Goal: Task Accomplishment & Management: Manage account settings

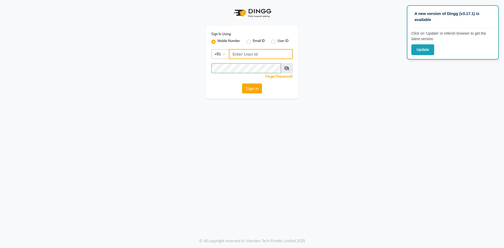
click at [251, 56] on input "Username" at bounding box center [261, 54] width 64 height 10
click at [255, 90] on button "Sign In" at bounding box center [252, 88] width 20 height 10
click at [252, 53] on input "Username" at bounding box center [261, 54] width 64 height 10
click at [256, 53] on input "Username" at bounding box center [261, 54] width 64 height 10
click at [417, 49] on button "Update" at bounding box center [422, 49] width 23 height 11
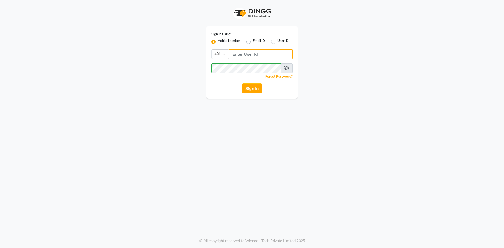
click at [252, 53] on input "Username" at bounding box center [261, 54] width 64 height 10
click at [250, 55] on input "Username" at bounding box center [261, 54] width 64 height 10
type input "1"
click at [248, 53] on input "Username" at bounding box center [261, 54] width 64 height 10
click at [248, 55] on input "Username" at bounding box center [261, 54] width 64 height 10
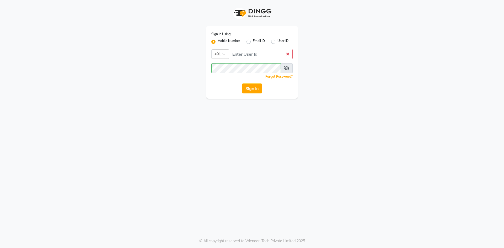
click at [258, 49] on div "Sign In Using: Mobile Number Email ID User ID Country Code × +91 Remember me Fo…" at bounding box center [252, 62] width 92 height 73
click at [260, 54] on input "Username" at bounding box center [261, 54] width 64 height 10
click at [237, 55] on input "Username" at bounding box center [261, 54] width 64 height 10
click at [236, 53] on input "Username" at bounding box center [261, 54] width 64 height 10
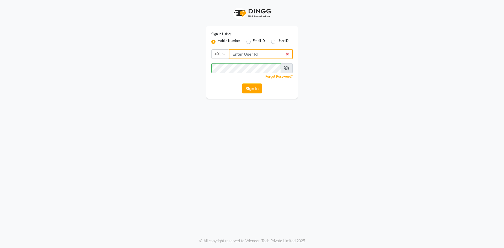
drag, startPoint x: 236, startPoint y: 53, endPoint x: 237, endPoint y: 55, distance: 2.8
click at [237, 55] on input "Username" at bounding box center [261, 54] width 64 height 10
click at [256, 54] on input "Username" at bounding box center [261, 54] width 64 height 10
click at [244, 54] on input "Username" at bounding box center [261, 54] width 64 height 10
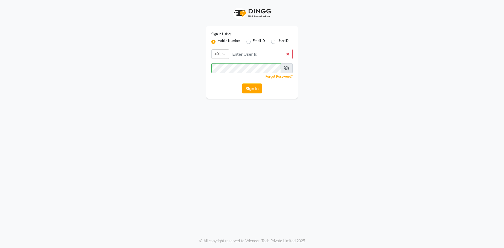
click at [247, 57] on input "Username" at bounding box center [261, 54] width 64 height 10
click at [272, 52] on input "Username" at bounding box center [261, 54] width 64 height 10
click at [254, 56] on input "Username" at bounding box center [261, 54] width 64 height 10
click at [249, 60] on div "Sign In Using: Mobile Number Email ID User ID Country Code × +91 Remember me Fo…" at bounding box center [252, 62] width 92 height 73
click at [222, 52] on div at bounding box center [220, 54] width 17 height 6
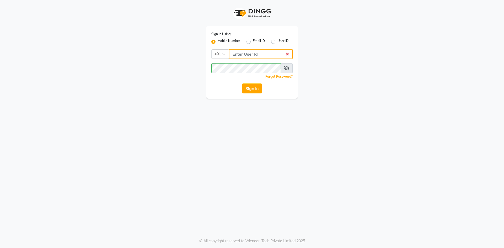
click at [237, 55] on input "Username" at bounding box center [261, 54] width 64 height 10
click at [279, 54] on input "Username" at bounding box center [261, 54] width 64 height 10
click at [269, 55] on input "Username" at bounding box center [261, 54] width 64 height 10
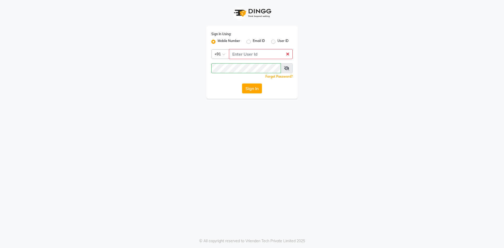
click at [267, 55] on input "Username" at bounding box center [261, 54] width 64 height 10
click at [244, 90] on button "Sign In" at bounding box center [252, 88] width 20 height 10
click at [247, 88] on button "Sign In" at bounding box center [252, 88] width 20 height 10
click at [252, 56] on input "Username" at bounding box center [261, 54] width 64 height 10
click at [241, 55] on input "Username" at bounding box center [261, 54] width 64 height 10
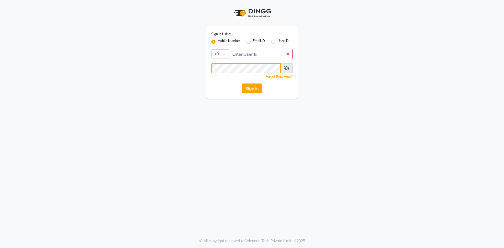
click at [242, 83] on button "Sign In" at bounding box center [252, 88] width 20 height 10
click at [244, 87] on div "Sign In Using: Mobile Number Email ID User ID Country Code × +91 Remember me Fo…" at bounding box center [252, 62] width 92 height 73
click at [268, 59] on input "0" at bounding box center [261, 54] width 64 height 10
type input "0"
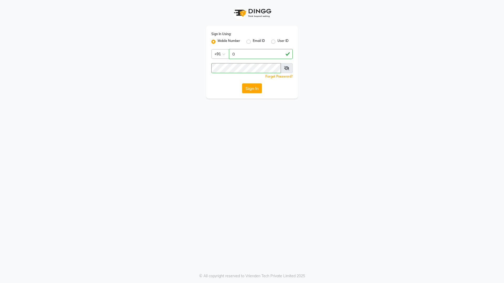
drag, startPoint x: 269, startPoint y: 77, endPoint x: 270, endPoint y: 75, distance: 2.9
click at [270, 77] on link "Forgot Password?" at bounding box center [278, 77] width 27 height 4
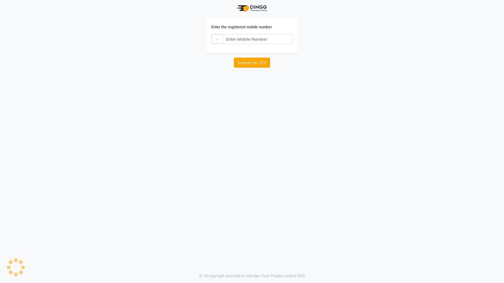
click at [260, 61] on button "Submit for OTP" at bounding box center [252, 63] width 36 height 10
click at [386, 38] on div "Enter the registered mobile number Country Code × +91 Please Enter a 10 digit m…" at bounding box center [251, 38] width 299 height 76
drag, startPoint x: 252, startPoint y: 71, endPoint x: 317, endPoint y: 70, distance: 65.1
click at [255, 70] on button "Submit for OTP" at bounding box center [252, 71] width 36 height 10
click at [504, 0] on app-forgot-password "Enter the registered mobile number Country Code × +91 Please Enter a 10 digit m…" at bounding box center [252, 38] width 504 height 76
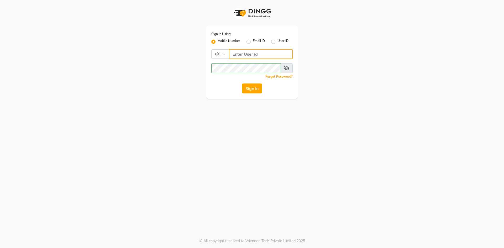
click at [259, 53] on input "Username" at bounding box center [261, 54] width 64 height 10
click at [268, 55] on input "Username" at bounding box center [261, 54] width 64 height 10
click at [253, 91] on button "Sign In" at bounding box center [252, 88] width 20 height 10
click at [267, 54] on input "Username" at bounding box center [261, 54] width 64 height 10
drag, startPoint x: 285, startPoint y: 51, endPoint x: 284, endPoint y: 53, distance: 2.7
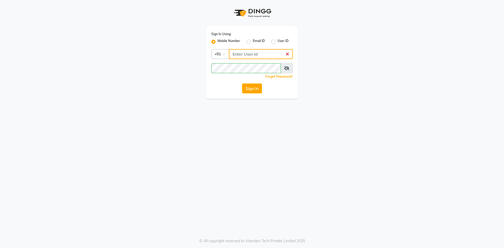
click at [284, 52] on input "Username" at bounding box center [261, 54] width 64 height 10
drag, startPoint x: 464, startPoint y: 162, endPoint x: 396, endPoint y: 144, distance: 70.1
click at [463, 162] on div "Sign In Using: Mobile Number Email ID User ID Country Code × +91 Remember me Fo…" at bounding box center [252, 124] width 504 height 248
click at [243, 54] on input "Username" at bounding box center [261, 54] width 64 height 10
click at [277, 41] on label "User ID" at bounding box center [282, 42] width 11 height 6
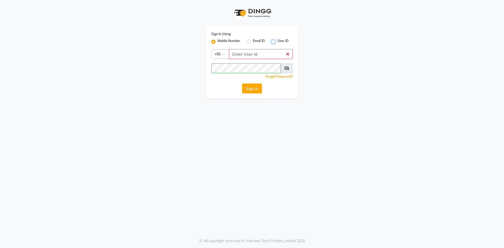
click at [277, 41] on input "User ID" at bounding box center [278, 40] width 3 height 3
radio input "true"
radio input "false"
click at [262, 54] on input "Username" at bounding box center [251, 54] width 81 height 10
type input "neume123"
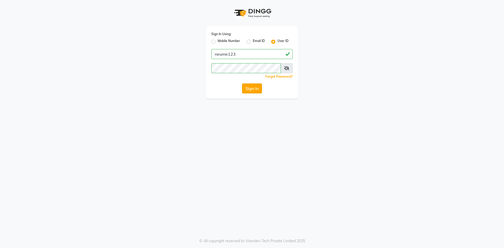
click at [247, 85] on button "Sign In" at bounding box center [252, 88] width 20 height 10
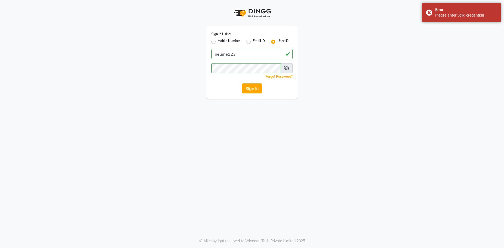
click at [255, 88] on button "Sign In" at bounding box center [252, 88] width 20 height 10
click at [283, 68] on span at bounding box center [287, 68] width 12 height 10
click at [286, 68] on icon at bounding box center [286, 68] width 5 height 4
click at [250, 88] on button "Sign In" at bounding box center [252, 88] width 20 height 10
click at [253, 40] on label "Email ID" at bounding box center [259, 42] width 12 height 6
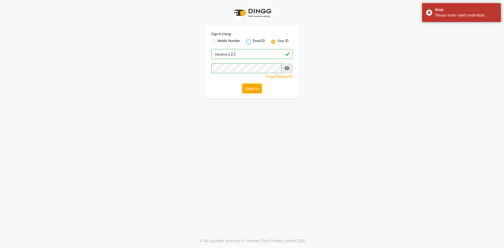
click at [253, 40] on input "Email ID" at bounding box center [254, 40] width 3 height 3
radio input "true"
radio input "false"
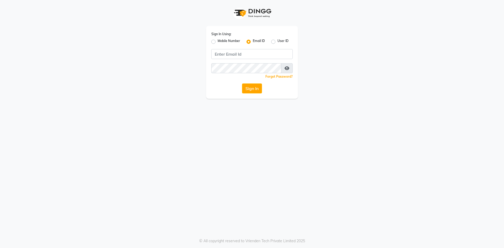
click at [214, 39] on div "Mobile Number" at bounding box center [225, 42] width 29 height 6
click at [218, 43] on label "Mobile Number" at bounding box center [229, 42] width 23 height 6
click at [218, 42] on input "Mobile Number" at bounding box center [219, 40] width 3 height 3
radio input "true"
radio input "false"
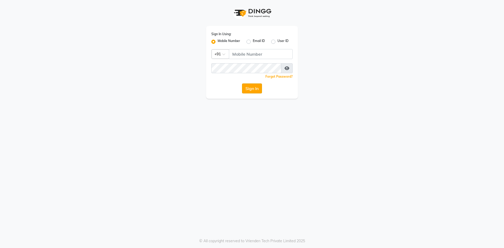
click at [248, 90] on button "Sign In" at bounding box center [252, 88] width 20 height 10
click at [252, 55] on input "Username" at bounding box center [261, 54] width 64 height 10
